Goal: Information Seeking & Learning: Learn about a topic

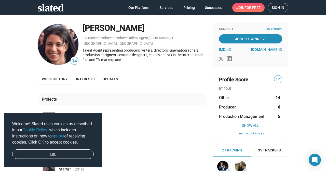
click at [59, 156] on link "OK" at bounding box center [52, 155] width 81 height 10
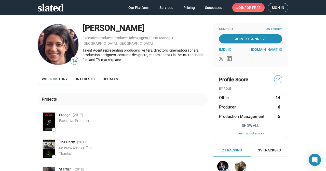
click at [245, 127] on button "Show All" at bounding box center [250, 126] width 63 height 4
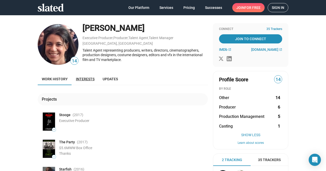
click at [86, 80] on span "Interests" at bounding box center [85, 79] width 19 height 4
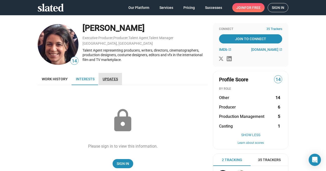
click at [115, 77] on span "Updates" at bounding box center [110, 79] width 15 height 4
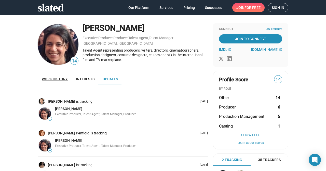
click at [50, 79] on span "Work history" at bounding box center [55, 79] width 26 height 4
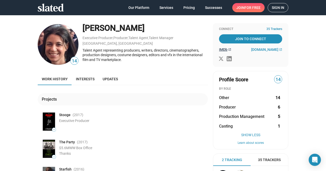
click at [220, 50] on span "IMDb" at bounding box center [223, 50] width 8 height 4
click at [227, 58] on icon at bounding box center [229, 58] width 5 height 5
click at [264, 48] on span "[DOMAIN_NAME]" at bounding box center [264, 50] width 27 height 4
